Goal: Entertainment & Leisure: Consume media (video, audio)

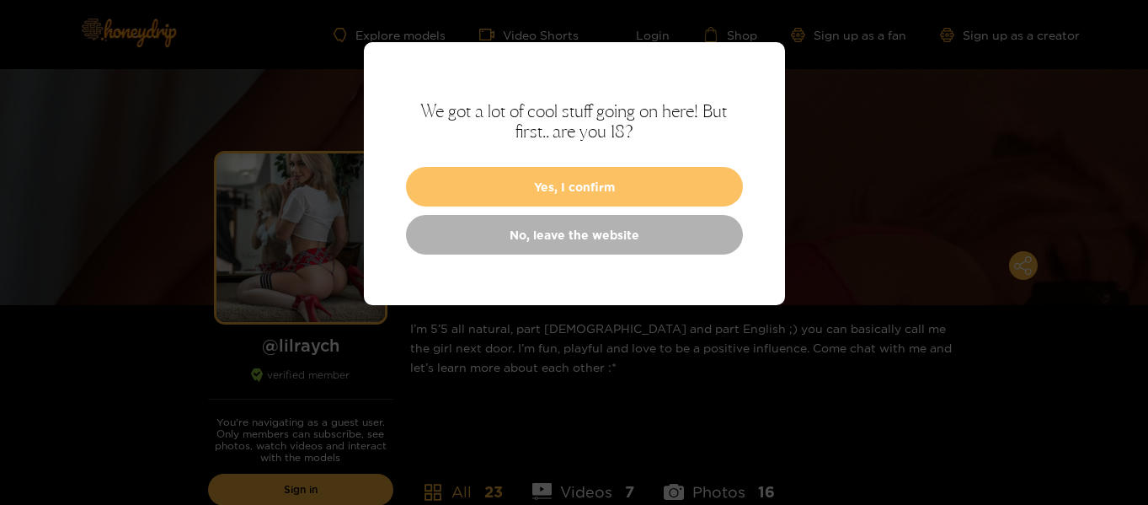
click at [633, 181] on button "Yes, I confirm" at bounding box center [574, 187] width 337 height 40
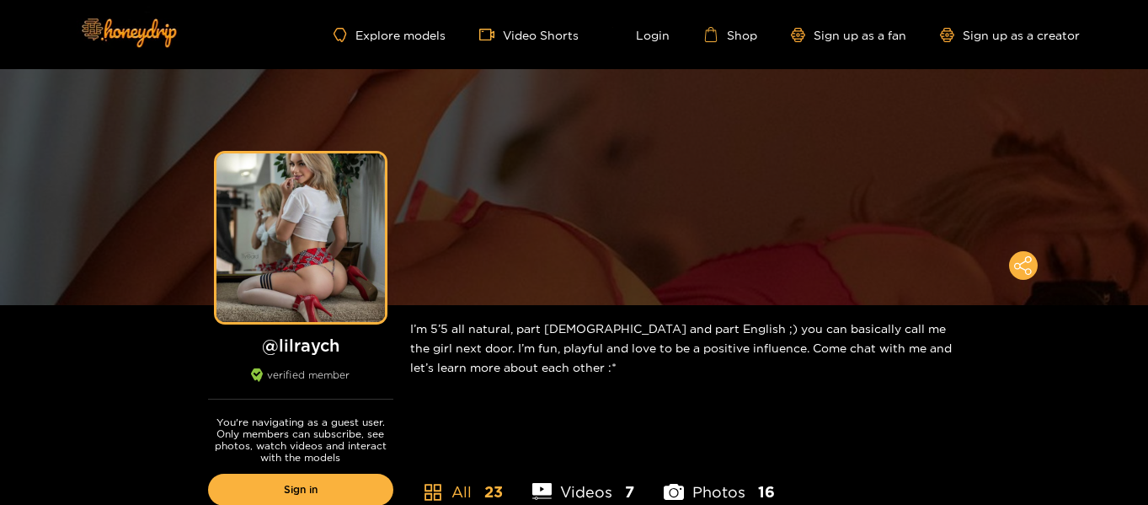
drag, startPoint x: 1149, startPoint y: 25, endPoint x: 1144, endPoint y: 45, distance: 20.8
click at [1144, 45] on html "Explore models Video Shorts Login Shop Sign up as a fan Sign up as a creator Pr…" at bounding box center [574, 252] width 1148 height 505
drag, startPoint x: 1144, startPoint y: 45, endPoint x: 1144, endPoint y: 56, distance: 11.0
click at [1144, 56] on header "Explore models Video Shorts Login Shop Sign up as a fan Sign up as a creator" at bounding box center [574, 34] width 1148 height 69
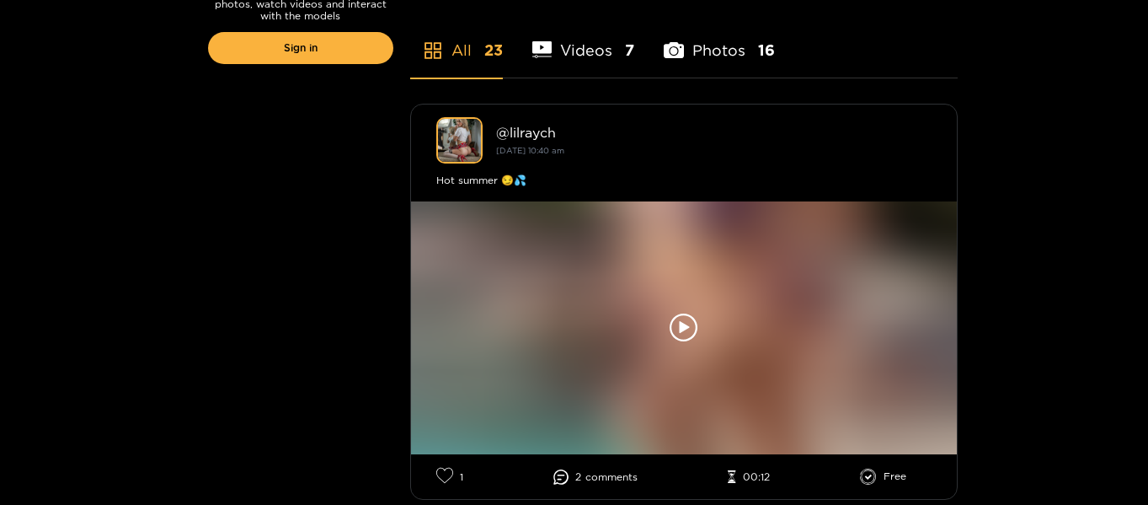
scroll to position [393, 0]
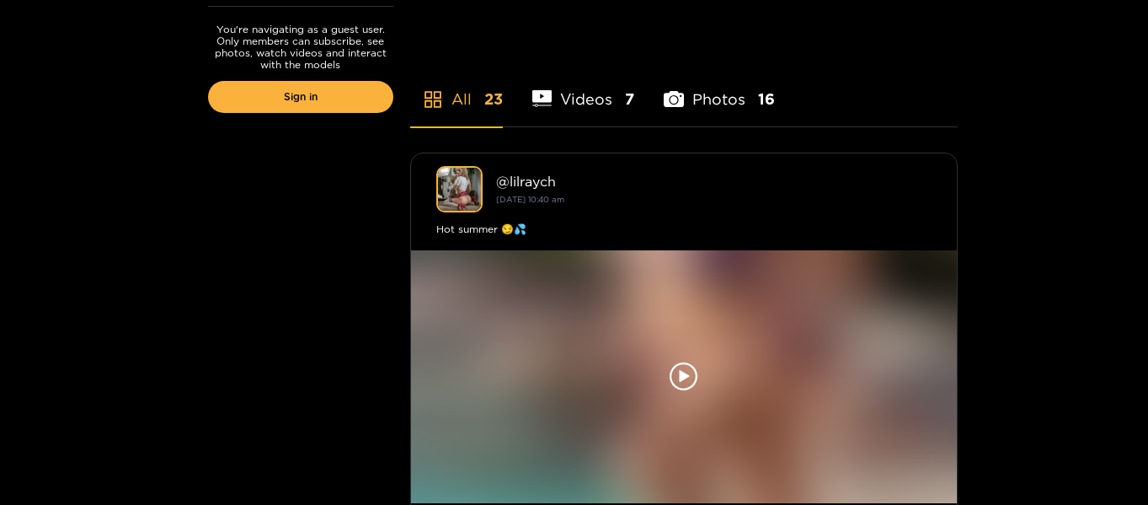
click at [596, 94] on li "Videos 7" at bounding box center [583, 89] width 103 height 76
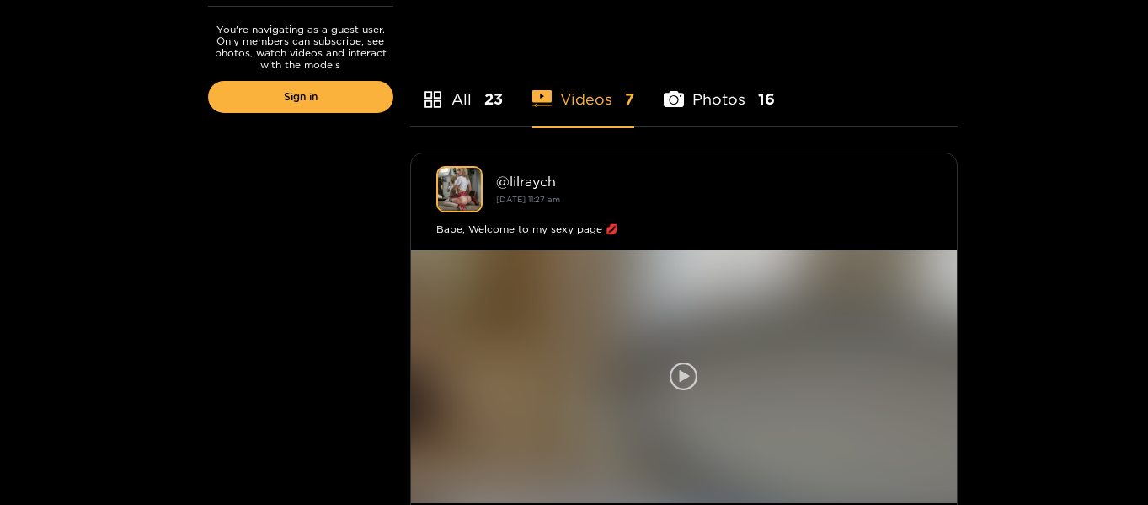
click at [683, 386] on icon at bounding box center [684, 376] width 29 height 29
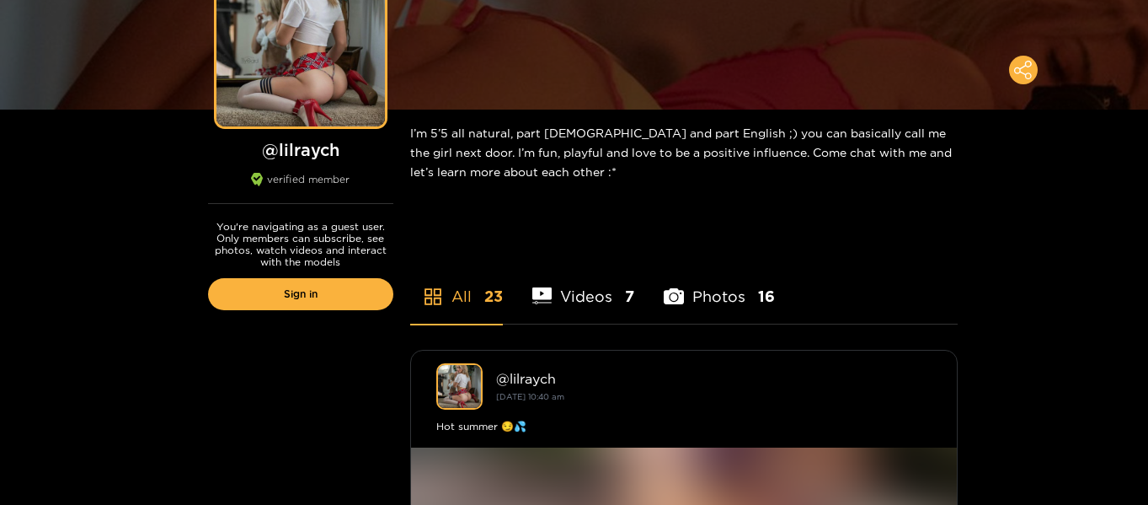
scroll to position [161, 0]
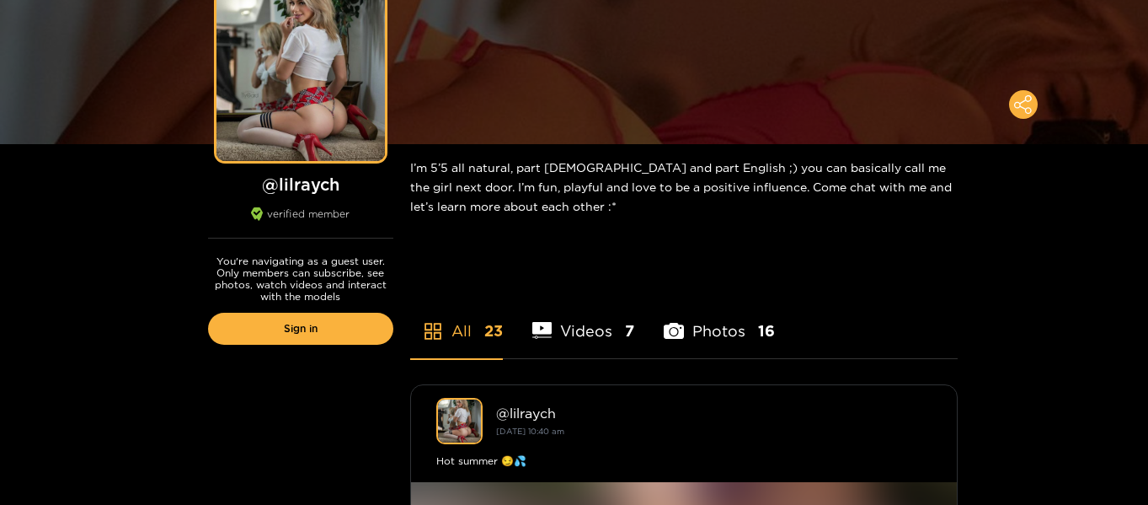
click at [722, 327] on li "Photos 16" at bounding box center [719, 320] width 111 height 76
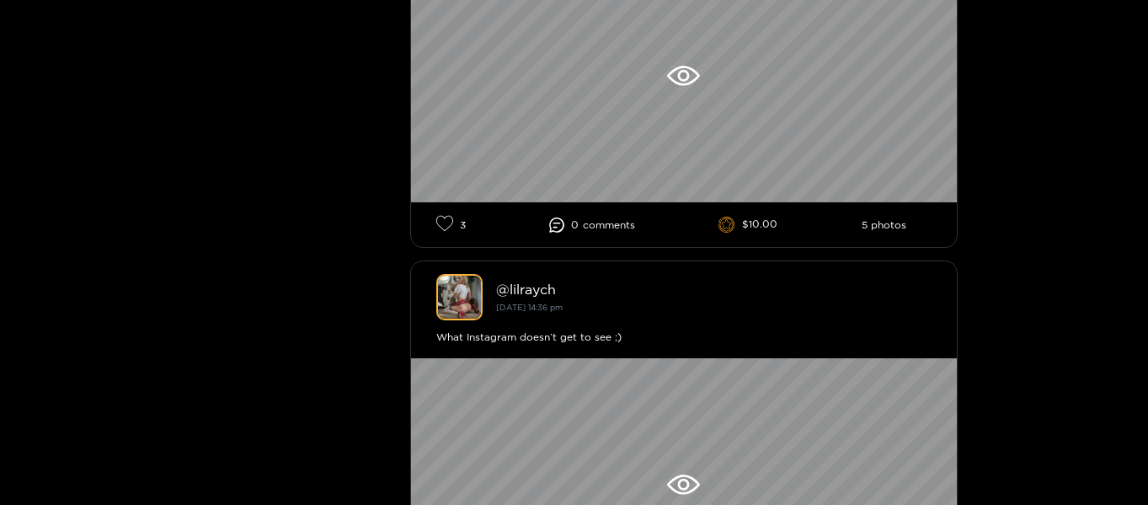
scroll to position [1574, 0]
